Goal: Task Accomplishment & Management: Complete application form

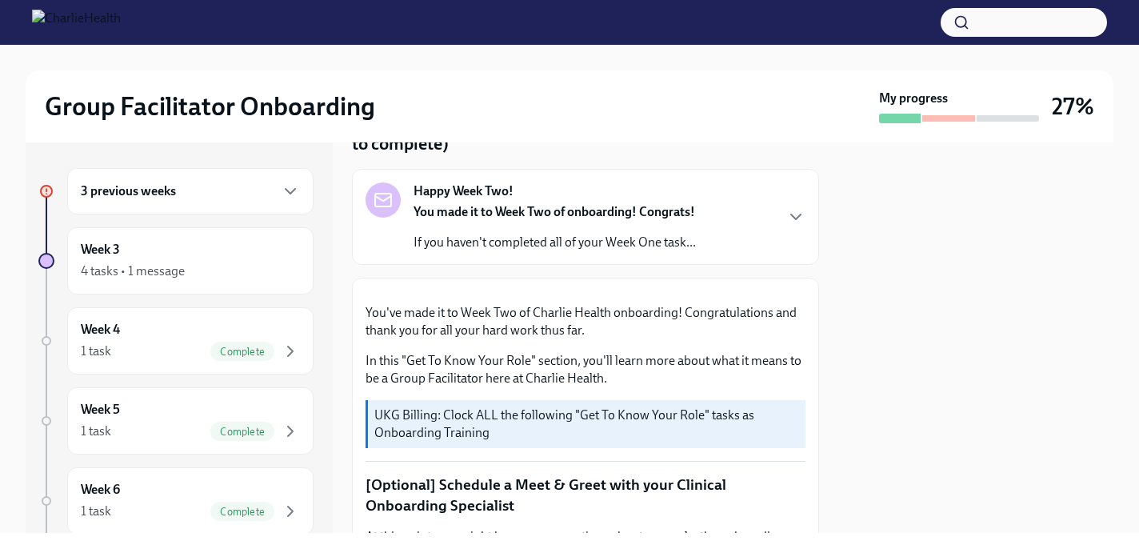
scroll to position [33, 0]
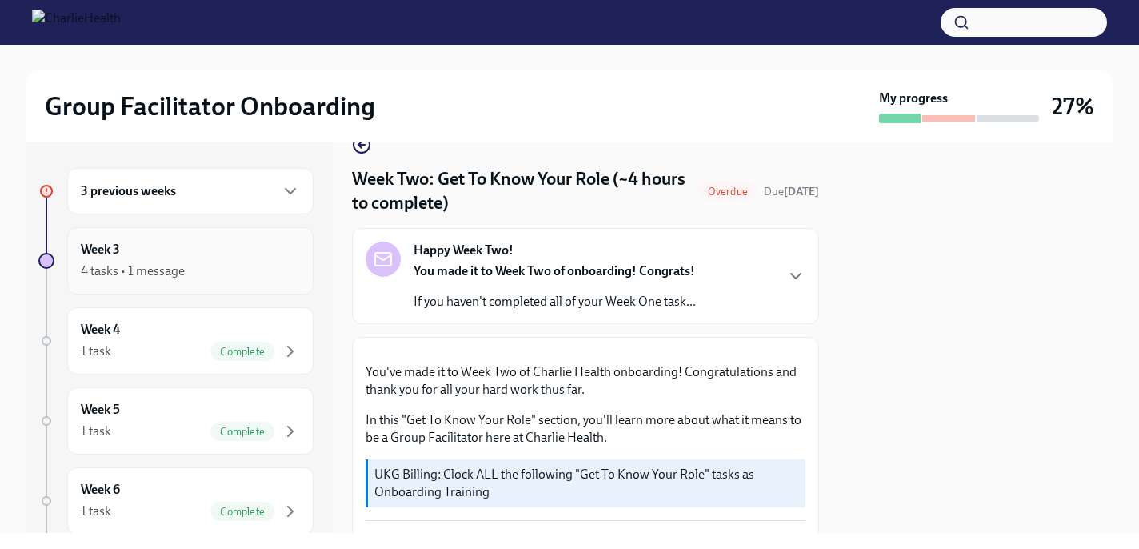
click at [113, 253] on h6 "Week 3" at bounding box center [100, 250] width 39 height 18
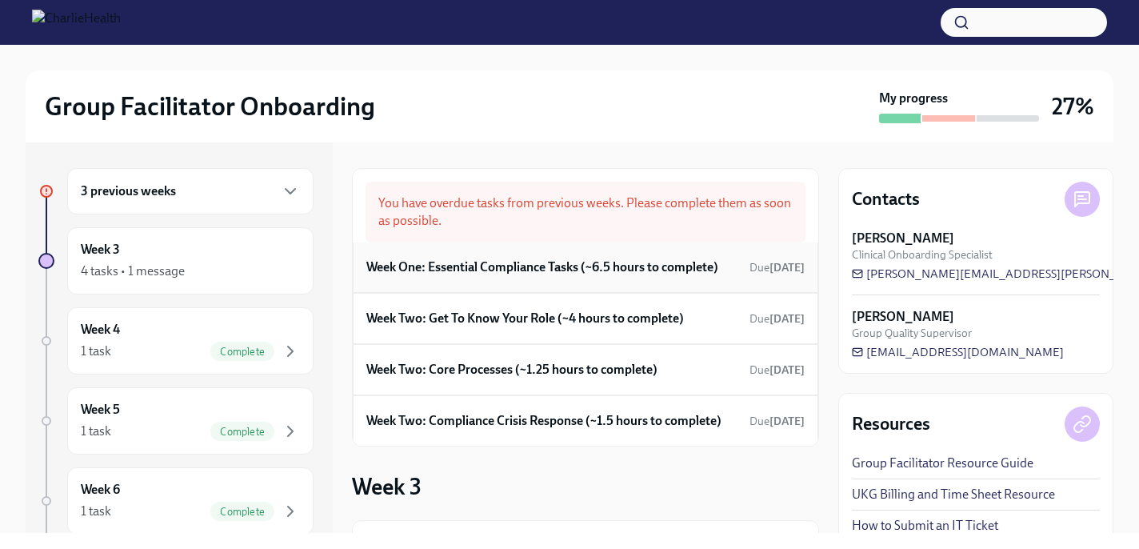
click at [475, 269] on h6 "Week One: Essential Compliance Tasks (~6.5 hours to complete)" at bounding box center [542, 267] width 352 height 18
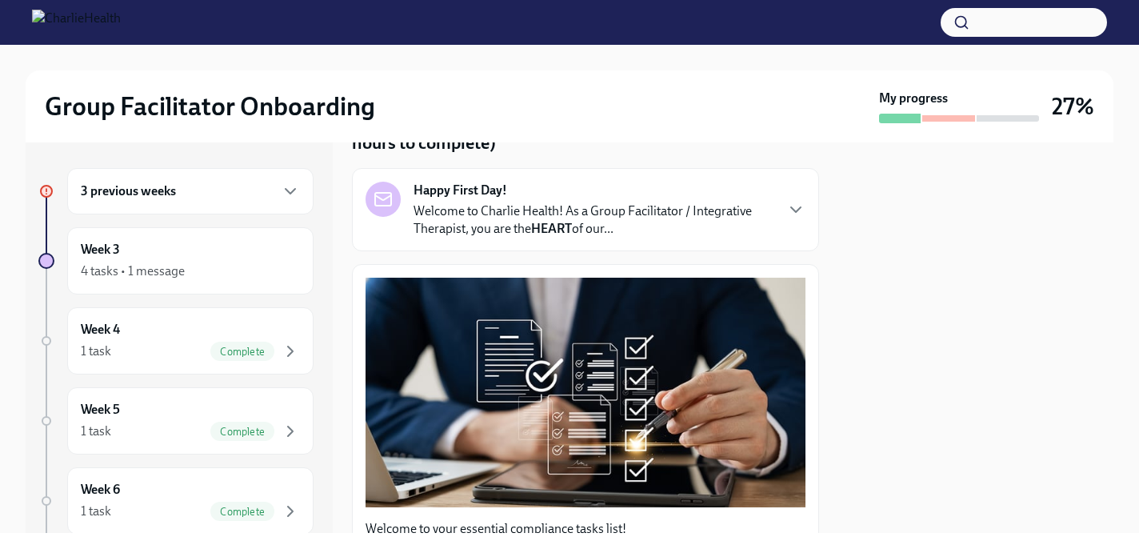
scroll to position [94, 0]
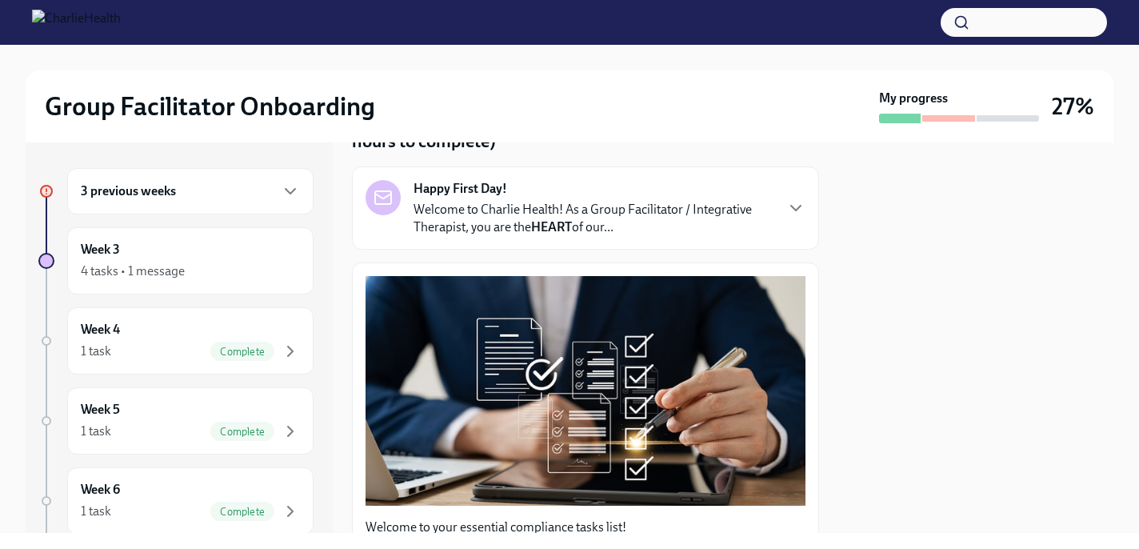
click at [533, 225] on p "Welcome to Charlie Health! As a Group Facilitator / Integrative Therapist, you …" at bounding box center [594, 218] width 360 height 35
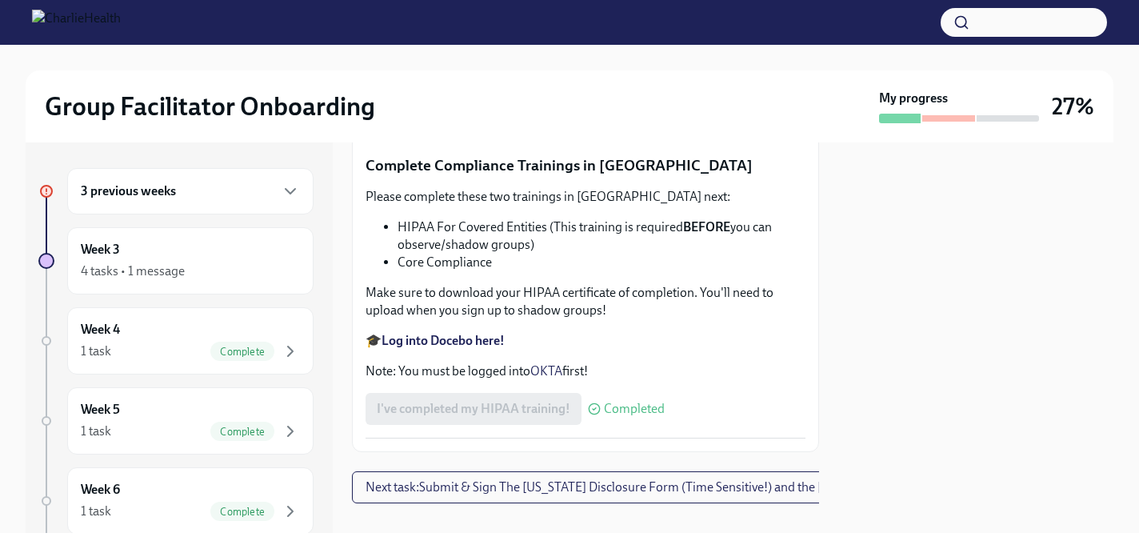
scroll to position [3844, 0]
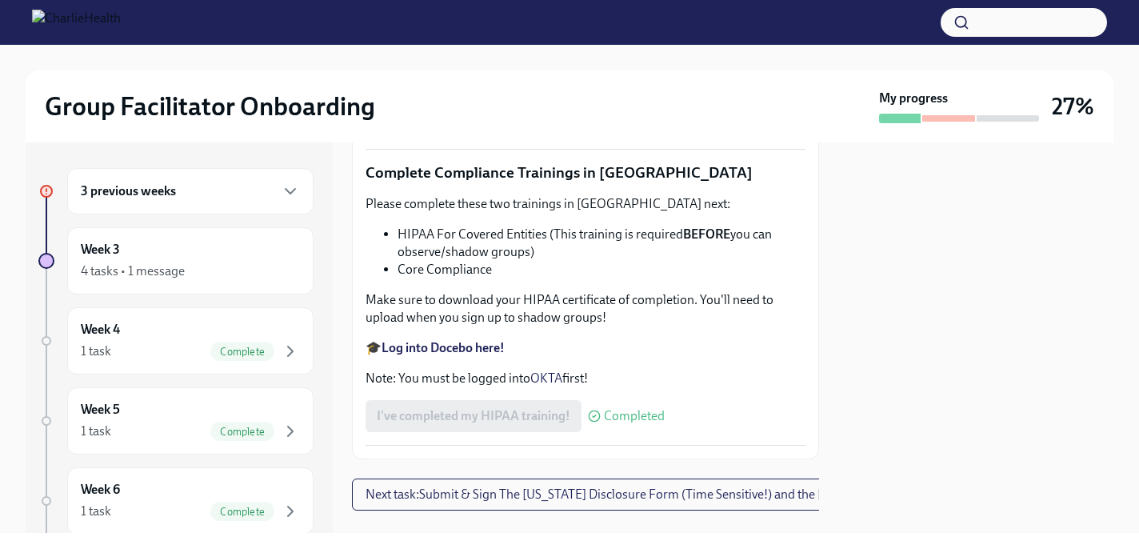
click at [0, 0] on input "Upload [US_STATE] Telehealth Certificate" at bounding box center [0, 0] width 0 height 0
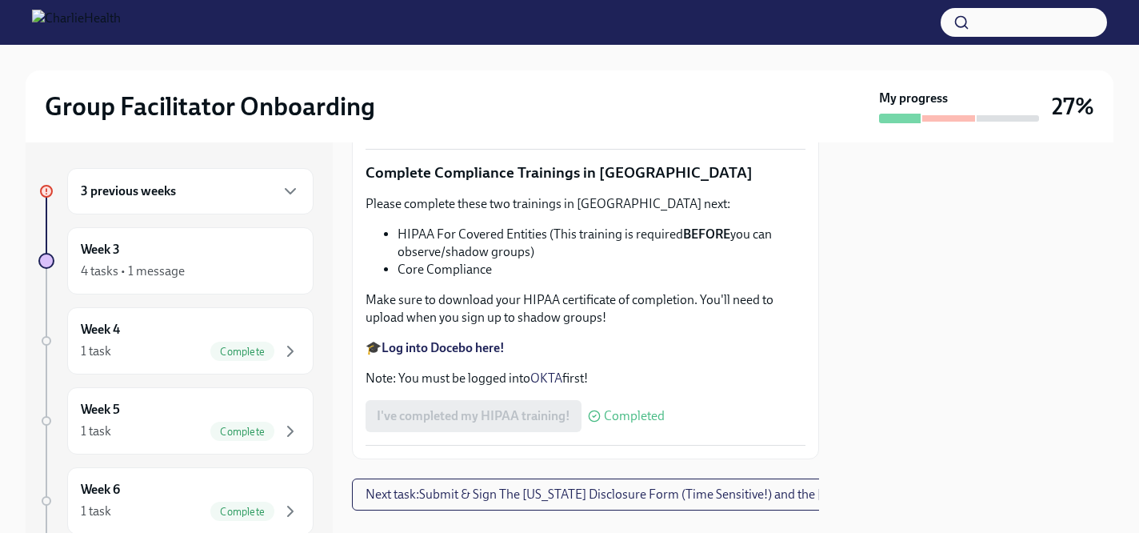
click at [0, 0] on input "Upload [US_STATE] Telehealth Certificate" at bounding box center [0, 0] width 0 height 0
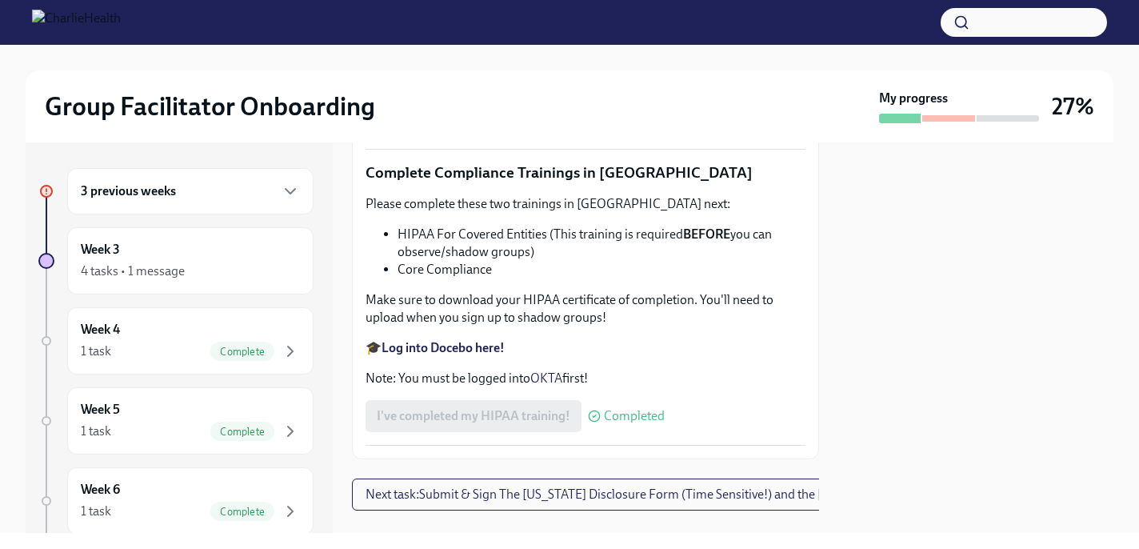
click at [0, 0] on input "Upload [US_STATE] Telehealth Certificate" at bounding box center [0, 0] width 0 height 0
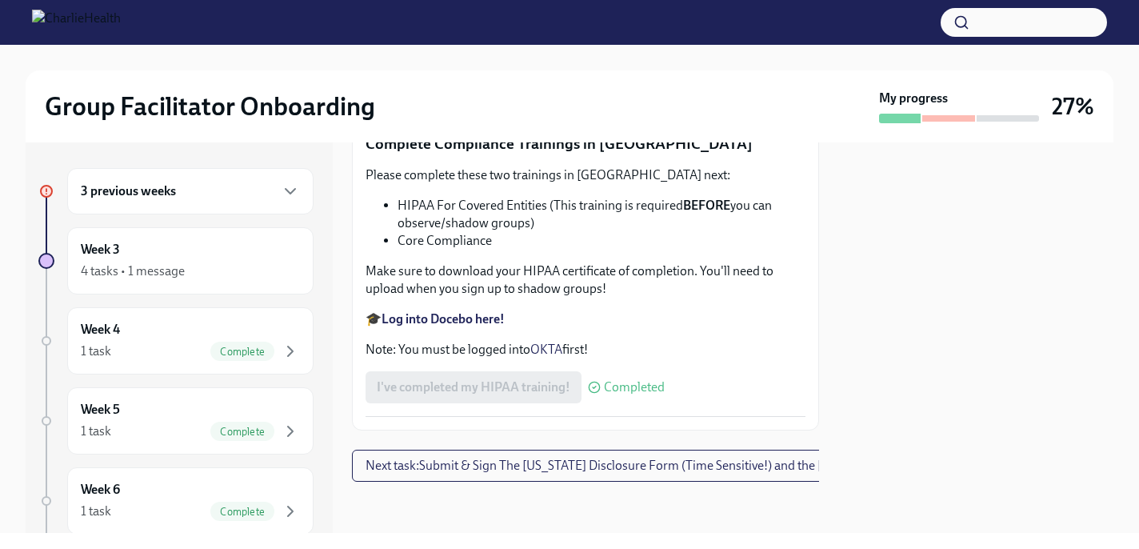
scroll to position [4640, 0]
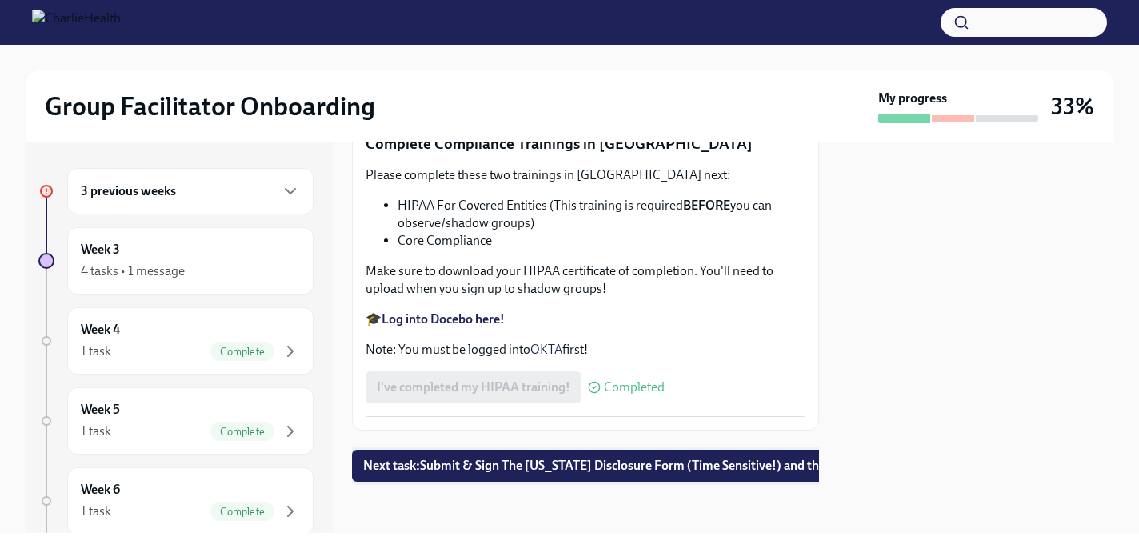
click at [575, 464] on span "Next task : Submit & Sign The [US_STATE] Disclosure Form (Time Sensitive!) and …" at bounding box center [682, 466] width 638 height 16
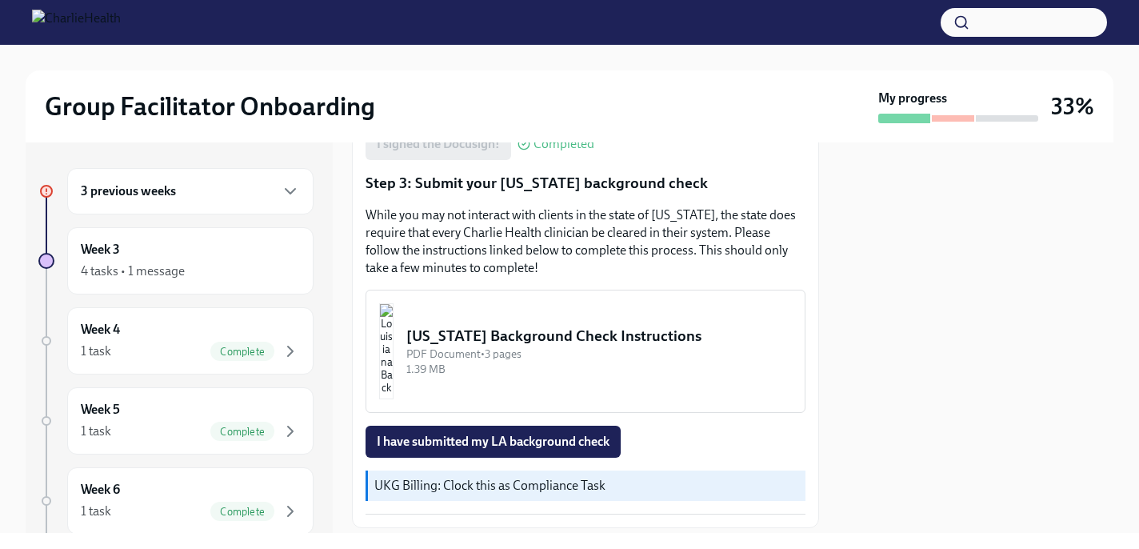
scroll to position [526, 0]
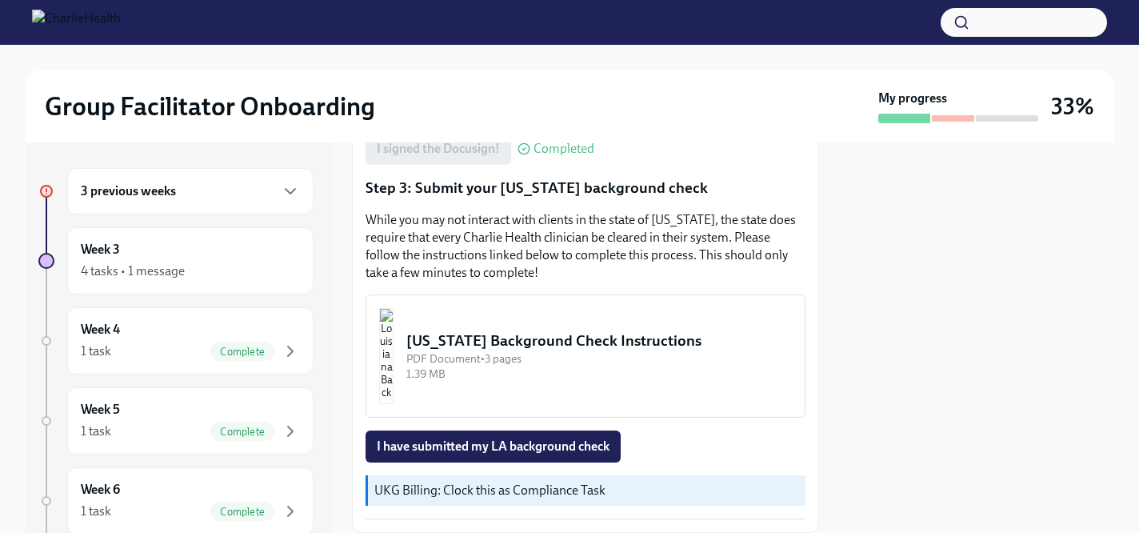
click at [484, 334] on div "[US_STATE] Background Check Instructions" at bounding box center [599, 340] width 386 height 21
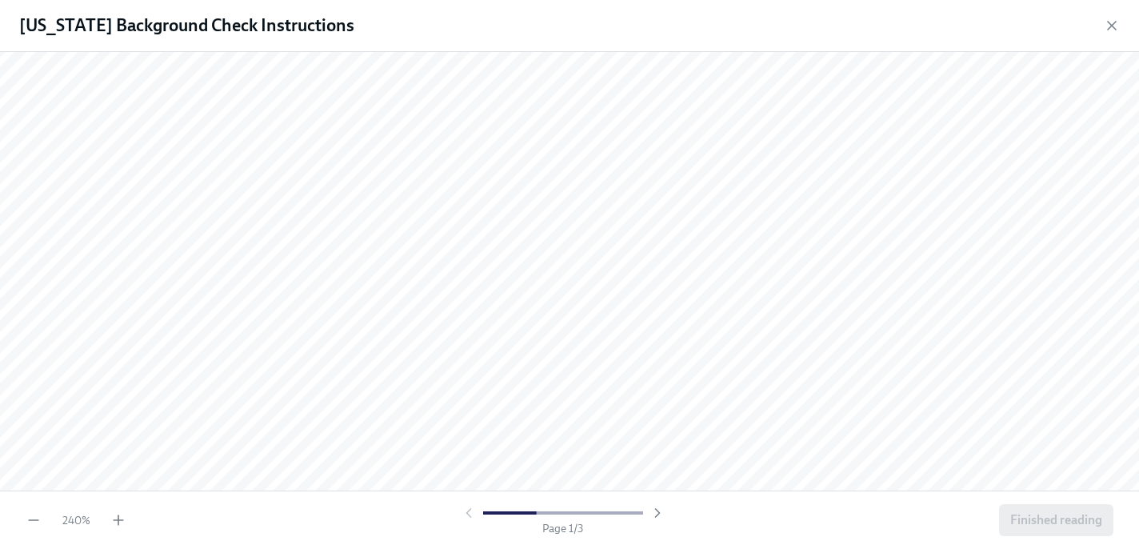
scroll to position [310, 0]
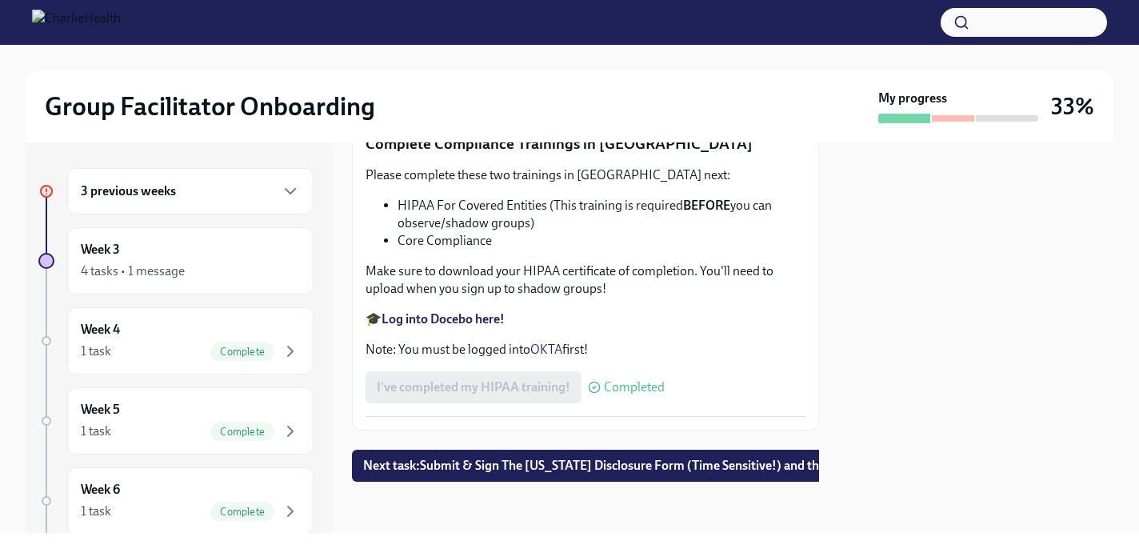
scroll to position [3911, 0]
click at [433, 464] on span "Next task : Submit & Sign The [US_STATE] Disclosure Form (Time Sensitive!) and …" at bounding box center [682, 466] width 638 height 16
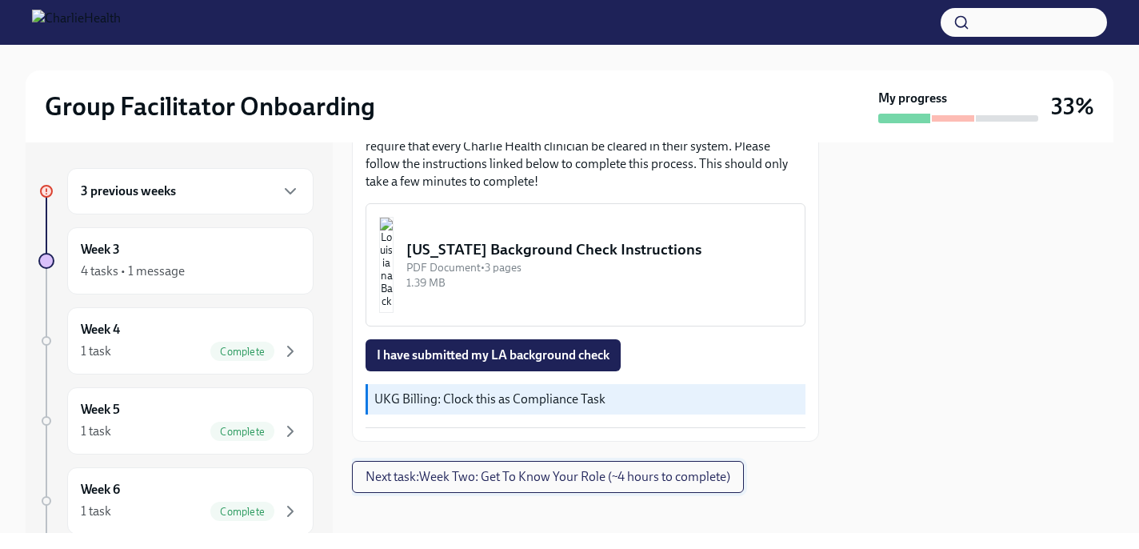
scroll to position [618, 0]
click at [490, 347] on span "I have submitted my LA background check" at bounding box center [493, 355] width 233 height 16
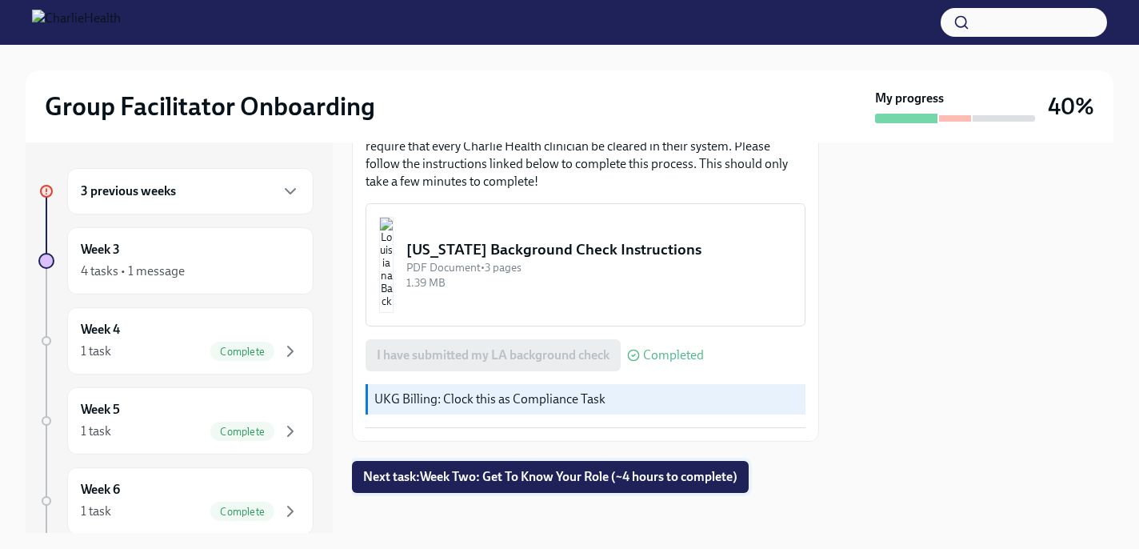
click at [532, 469] on span "Next task : Week Two: Get To Know Your Role (~4 hours to complete)" at bounding box center [550, 477] width 374 height 16
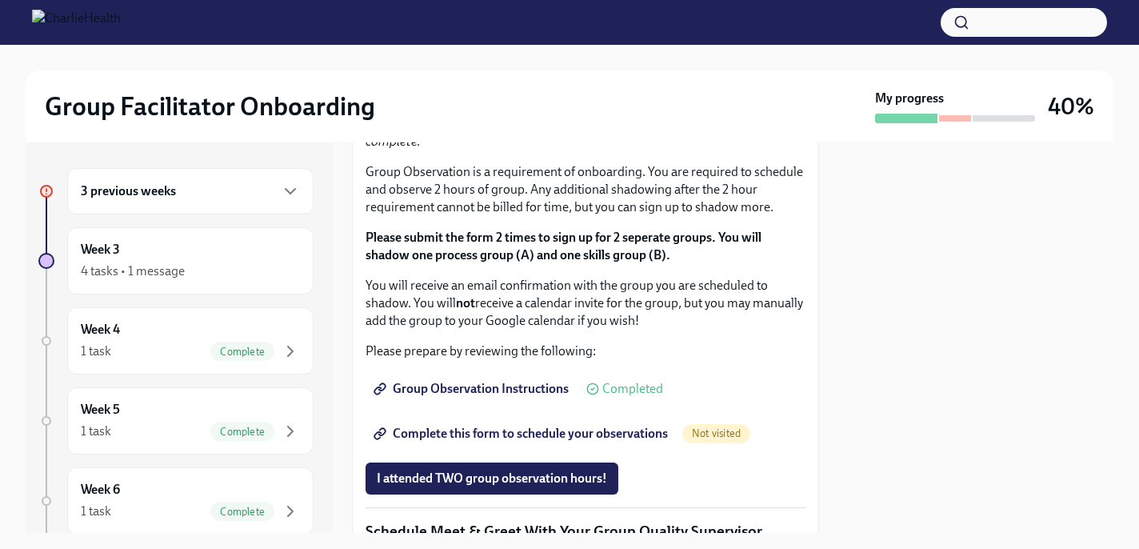
scroll to position [954, 0]
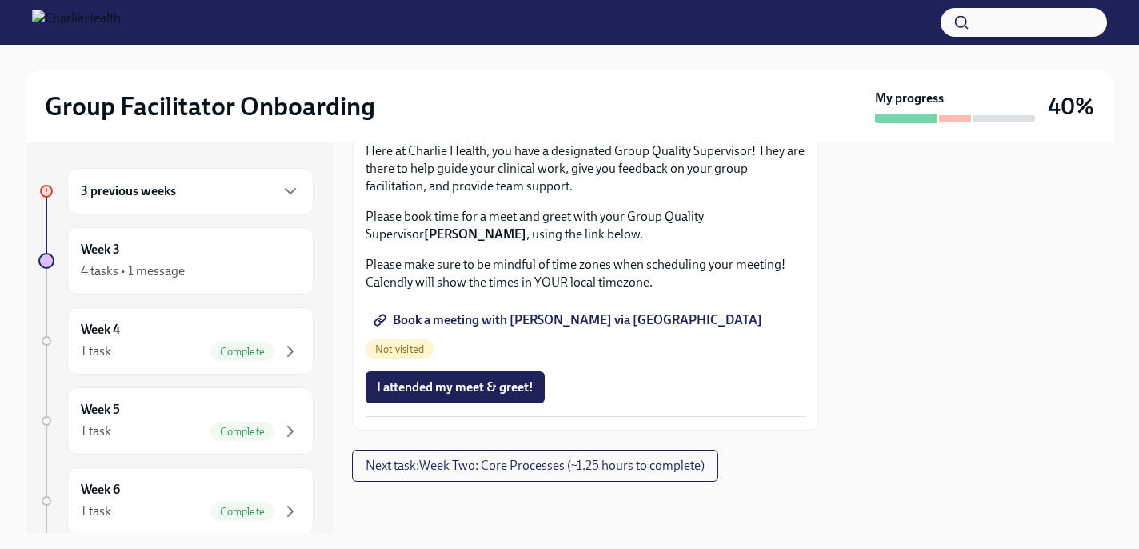
scroll to position [1660, 0]
click at [500, 328] on span "Book a meeting with [PERSON_NAME] via [GEOGRAPHIC_DATA]" at bounding box center [570, 320] width 386 height 16
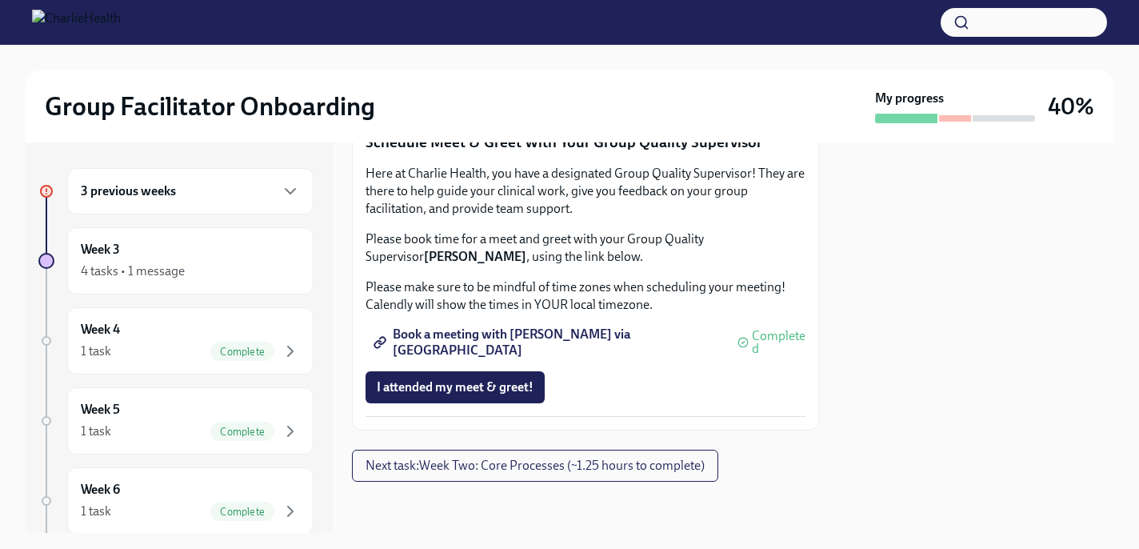
click at [512, 350] on span "Book a meeting with [PERSON_NAME] via [GEOGRAPHIC_DATA]" at bounding box center [548, 342] width 343 height 16
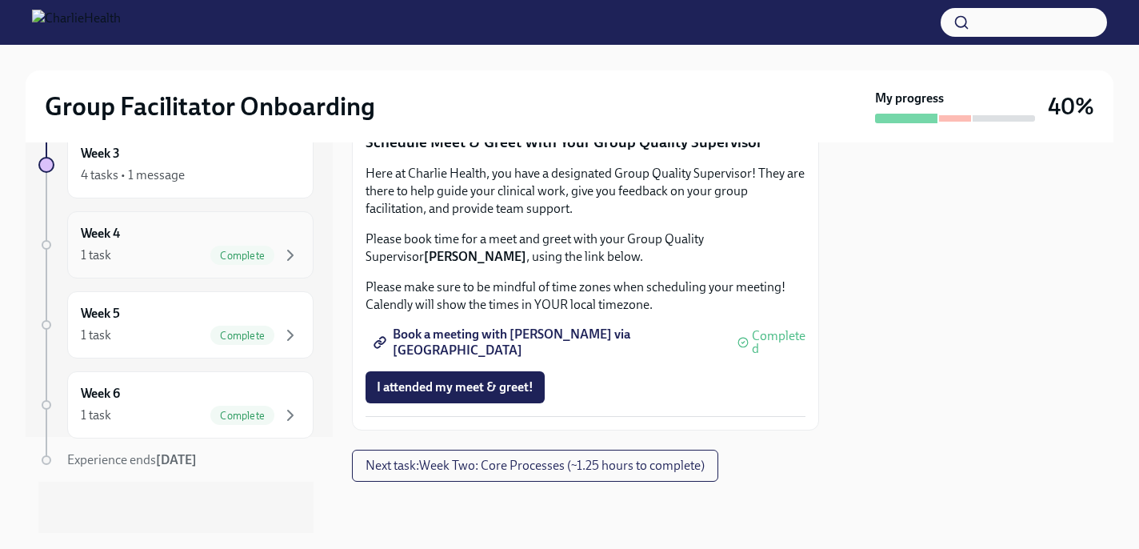
scroll to position [0, 0]
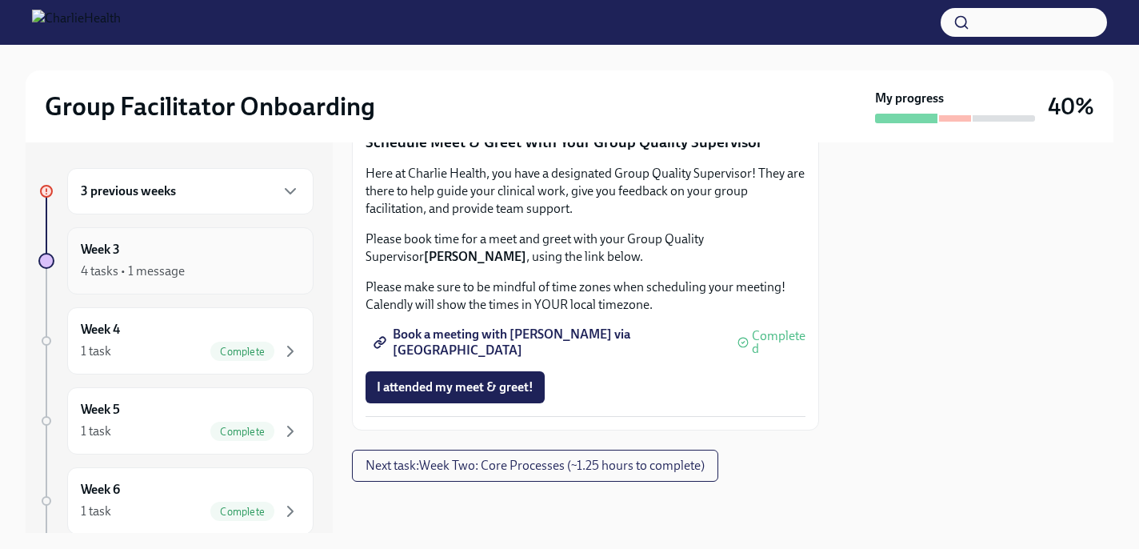
click at [189, 266] on div "4 tasks • 1 message" at bounding box center [190, 271] width 219 height 19
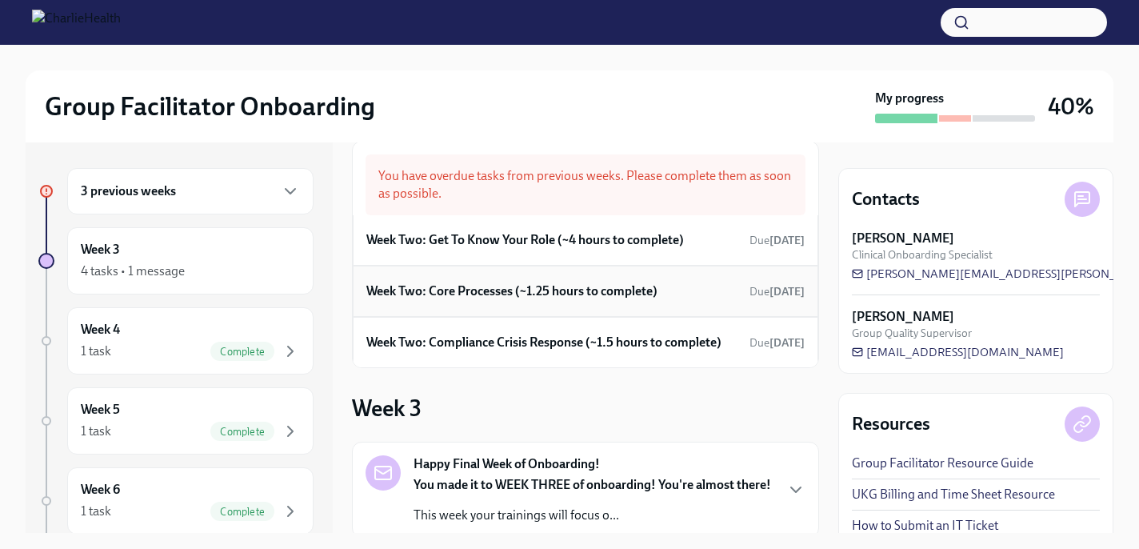
scroll to position [29, 0]
